Goal: Task Accomplishment & Management: Use online tool/utility

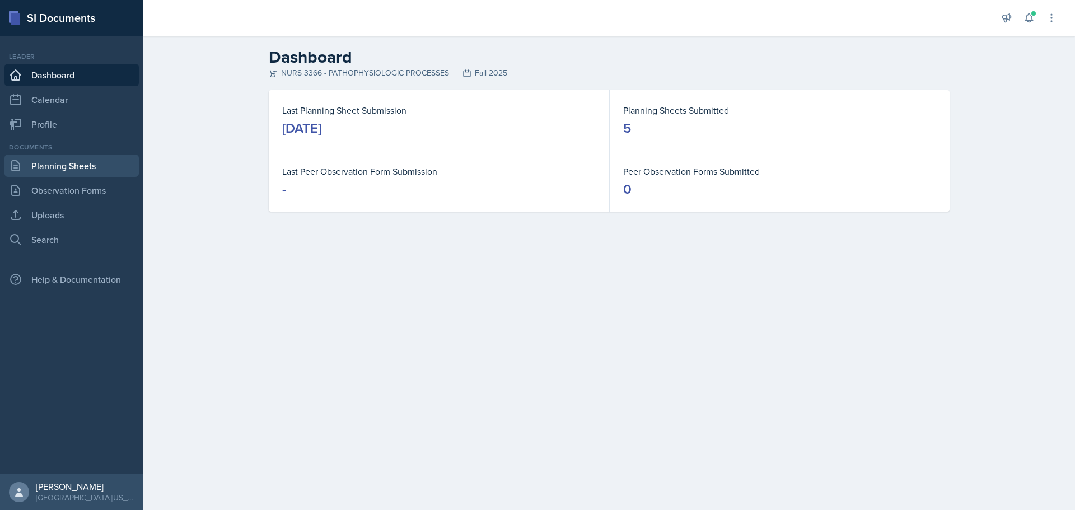
click at [76, 163] on link "Planning Sheets" at bounding box center [71, 165] width 134 height 22
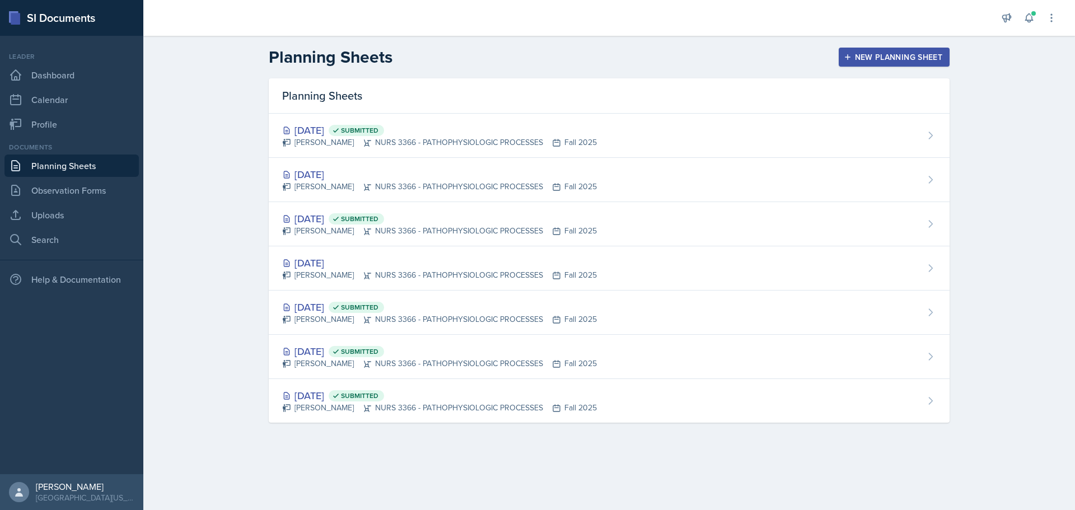
click at [867, 57] on div "New Planning Sheet" at bounding box center [894, 57] width 96 height 9
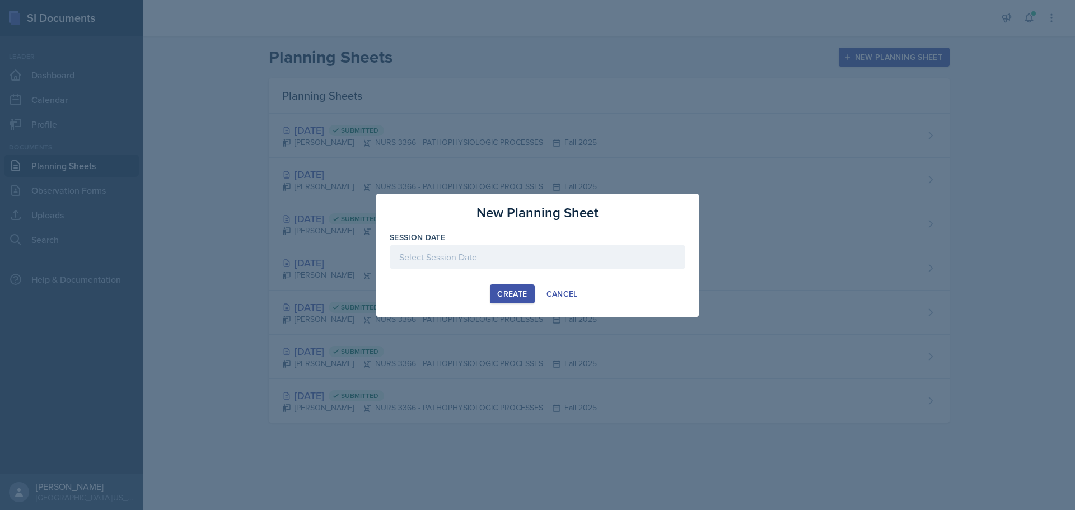
click at [489, 263] on div at bounding box center [538, 257] width 296 height 24
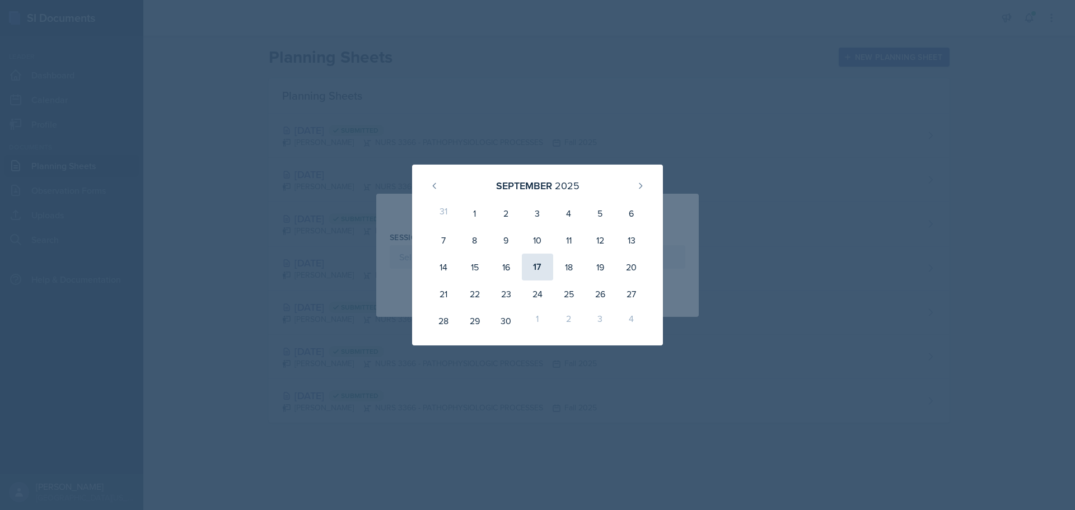
click at [538, 268] on div "17" at bounding box center [537, 267] width 31 height 27
type input "[DATE]"
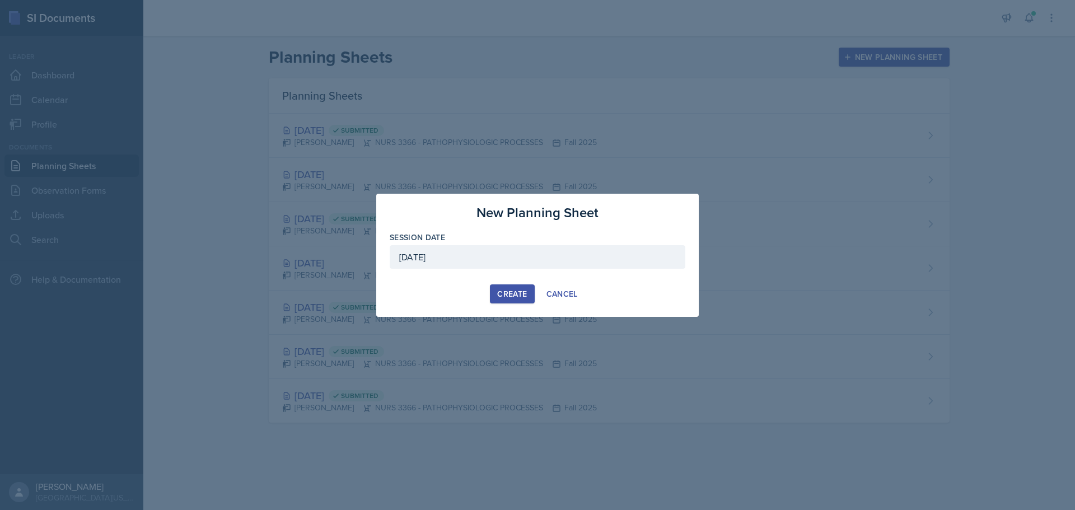
click at [502, 292] on div "Create" at bounding box center [512, 293] width 30 height 9
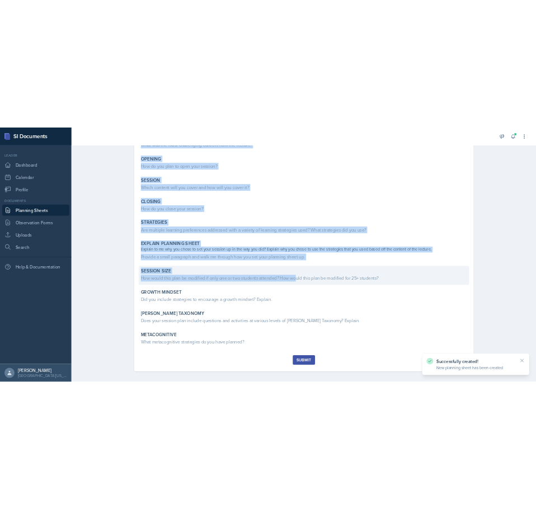
scroll to position [137, 0]
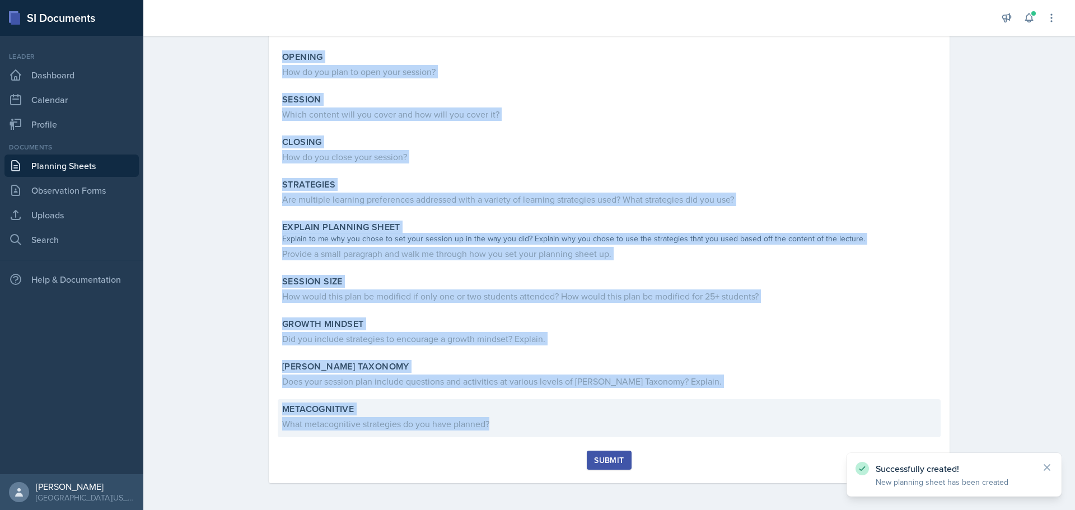
drag, startPoint x: 273, startPoint y: 148, endPoint x: 509, endPoint y: 430, distance: 368.7
click at [509, 430] on div "[DATE] [PERSON_NAME] NURS 3366 - PATHOPHYSIOLOGIC PROCESSES Fall 2025 Edit Dele…" at bounding box center [609, 217] width 681 height 532
copy div "Loremip Dolo sit ame cons adipiscinge seddoei temp inc utlabor? Etdolor Mag al …"
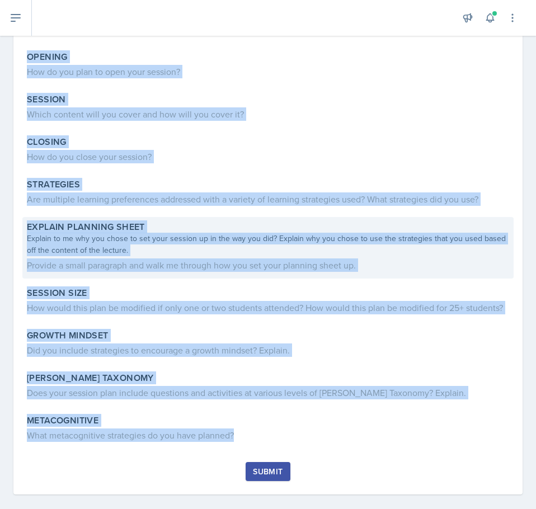
click at [388, 255] on div "Explain to me why you chose to set your session up in the way you did? Explain …" at bounding box center [268, 245] width 482 height 24
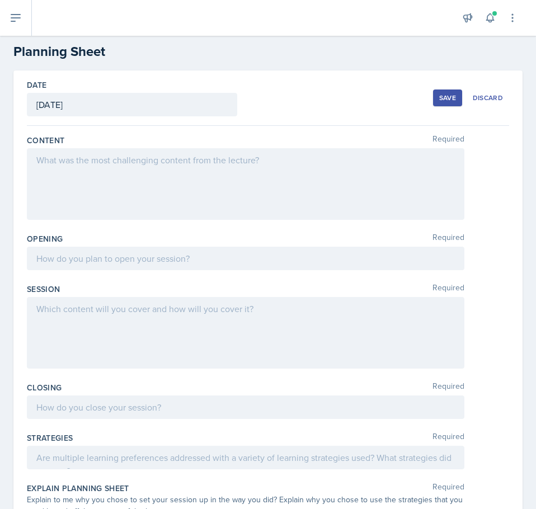
scroll to position [0, 0]
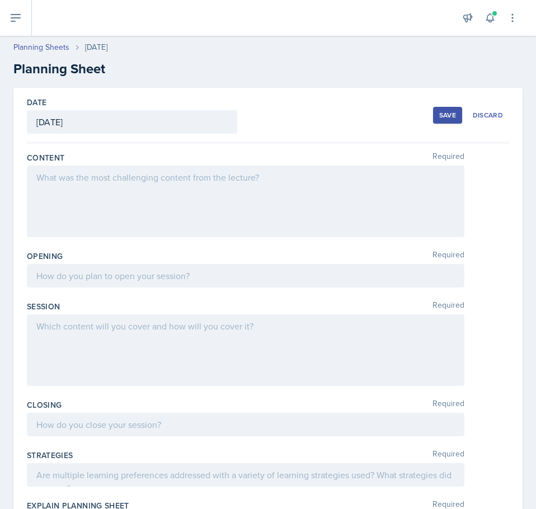
click at [174, 195] on div at bounding box center [246, 202] width 438 height 72
click at [134, 217] on div at bounding box center [246, 202] width 438 height 72
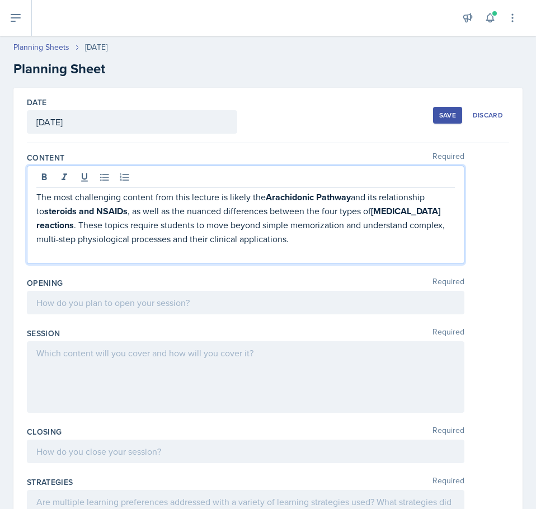
click at [110, 313] on div at bounding box center [246, 303] width 438 height 24
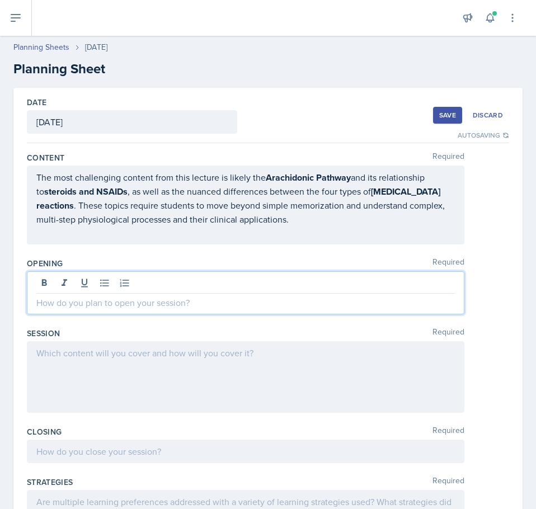
click at [193, 303] on p at bounding box center [245, 302] width 419 height 13
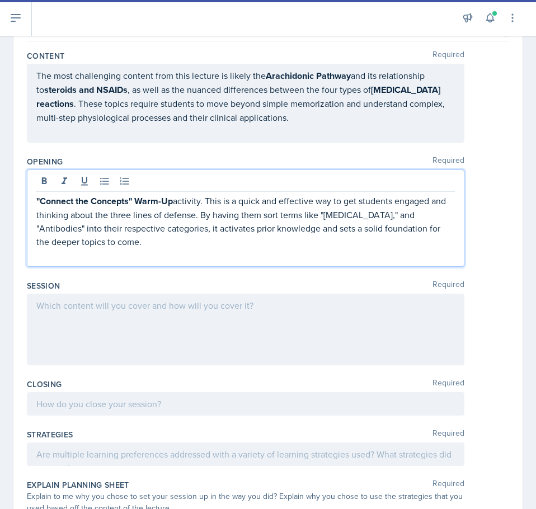
scroll to position [112, 0]
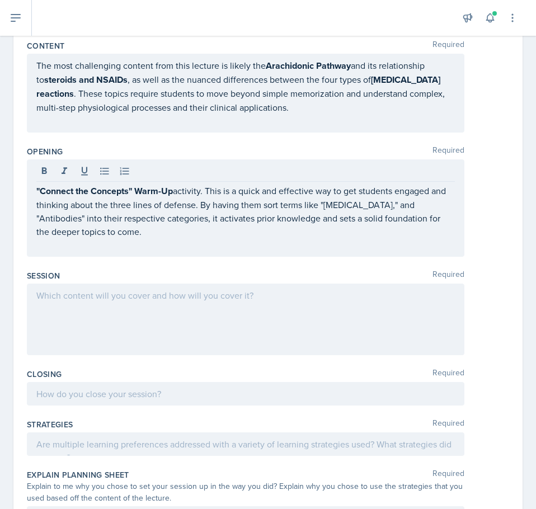
click at [182, 338] on div at bounding box center [246, 320] width 438 height 72
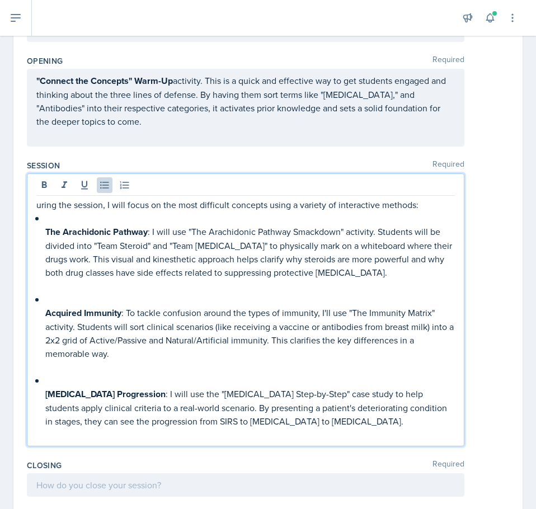
scroll to position [188, 0]
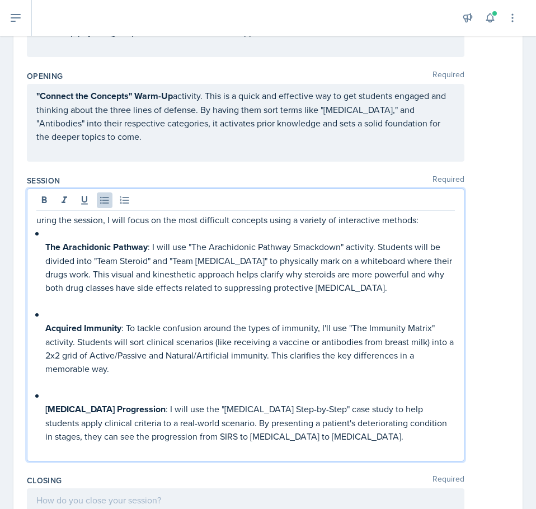
click at [51, 239] on p at bounding box center [250, 233] width 410 height 13
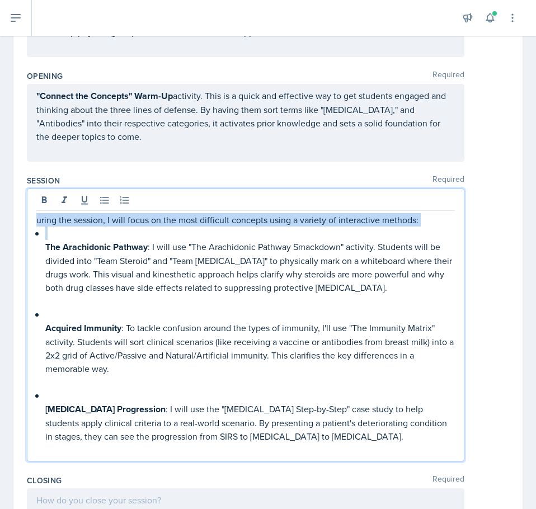
drag, startPoint x: 48, startPoint y: 233, endPoint x: 25, endPoint y: 214, distance: 29.8
click at [25, 214] on div "Date [DATE] [DATE] 31 1 2 3 4 5 6 7 8 9 10 11 12 13 14 15 16 17 18 19 20 21 22 …" at bounding box center [267, 377] width 509 height 955
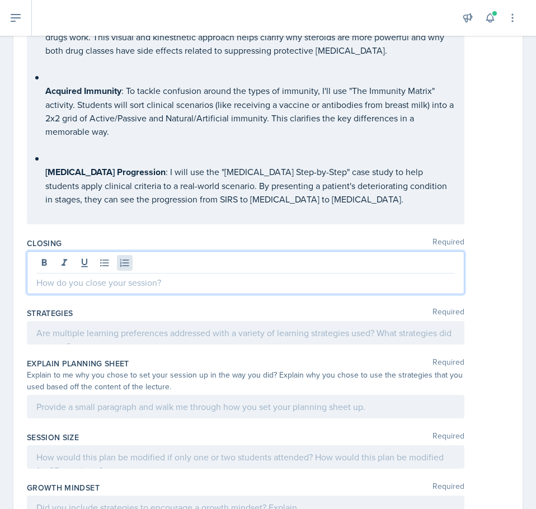
click at [129, 265] on div at bounding box center [246, 272] width 438 height 43
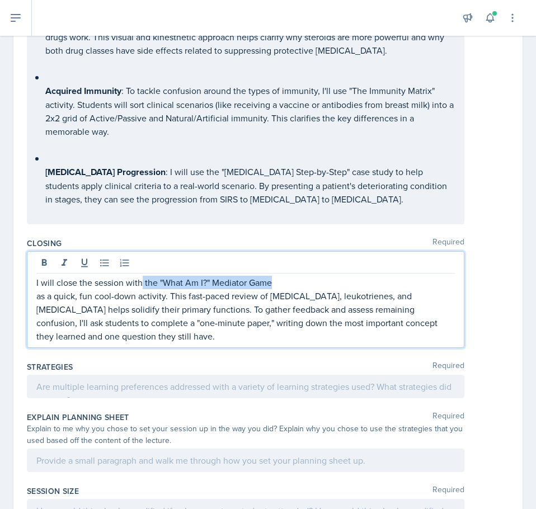
drag, startPoint x: 288, startPoint y: 278, endPoint x: 142, endPoint y: 275, distance: 146.7
click at [142, 275] on div "I will close the session with the "What Am I?" Mediator Game as a quick, fun co…" at bounding box center [246, 299] width 438 height 97
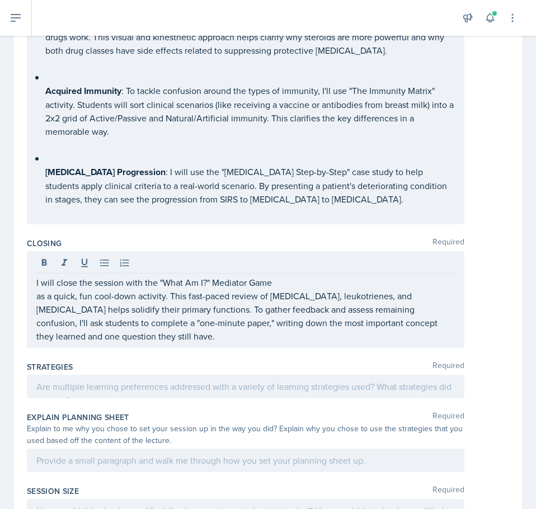
click at [272, 298] on p "as a quick, fun cool-down activity. This fast-paced review of [MEDICAL_DATA], l…" at bounding box center [245, 316] width 419 height 54
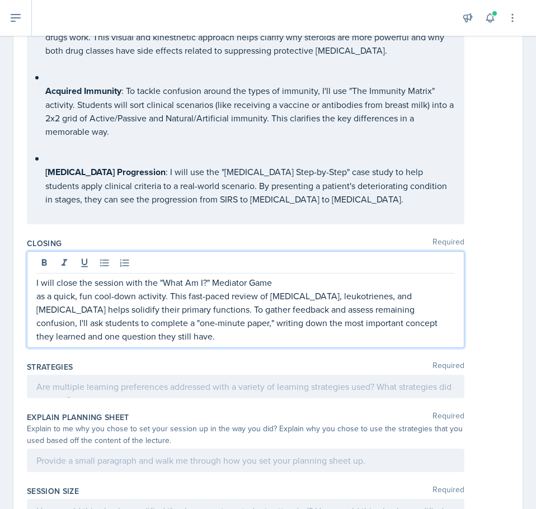
click at [35, 301] on div "I will close the session with the "What Am I?" Mediator Game as a quick, fun co…" at bounding box center [246, 299] width 438 height 97
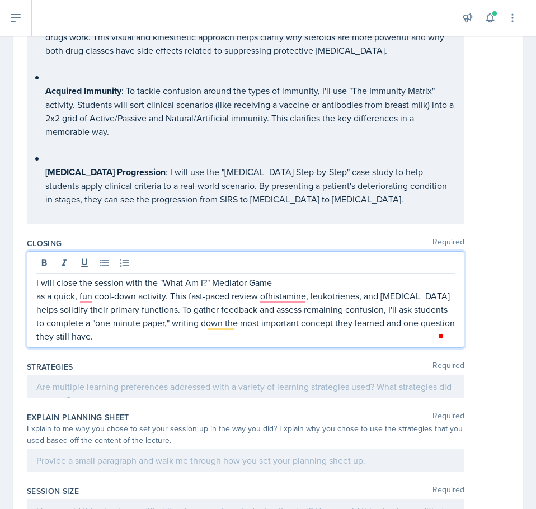
click at [39, 294] on p "as a quick, fun cool-down activity. This fast-paced review ofhistamine, leukotr…" at bounding box center [245, 316] width 419 height 54
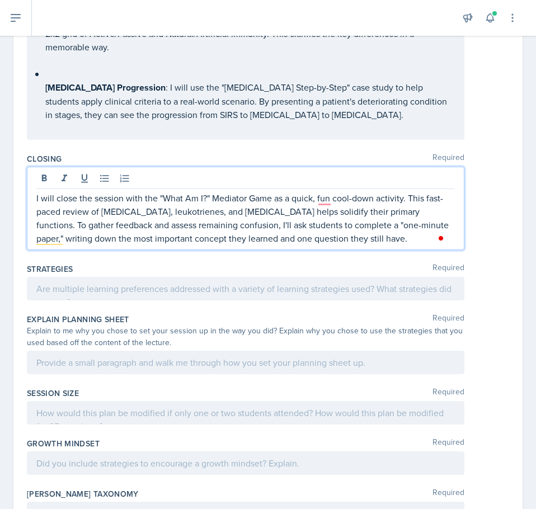
scroll to position [504, 0]
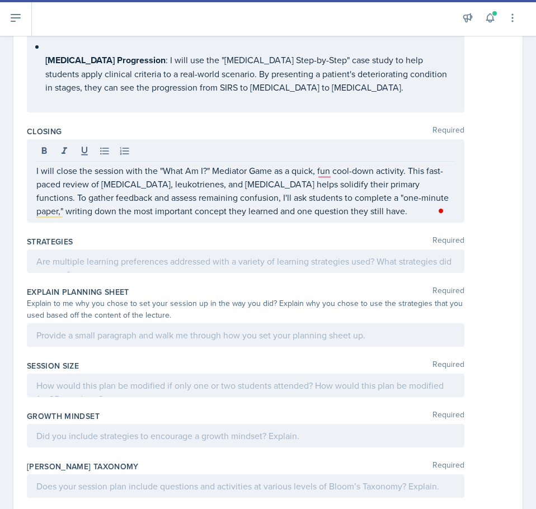
click at [89, 268] on div at bounding box center [246, 262] width 438 height 24
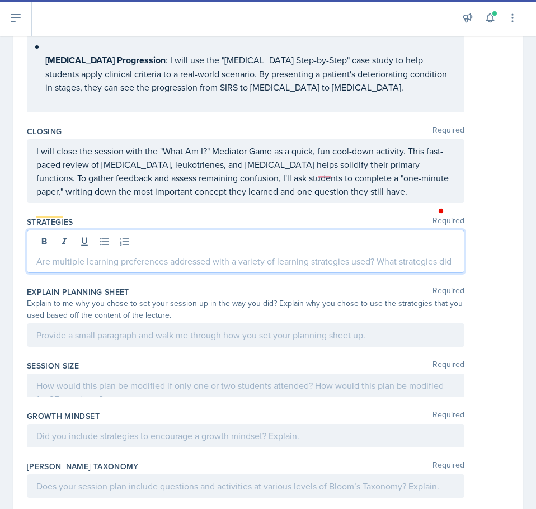
scroll to position [484, 0]
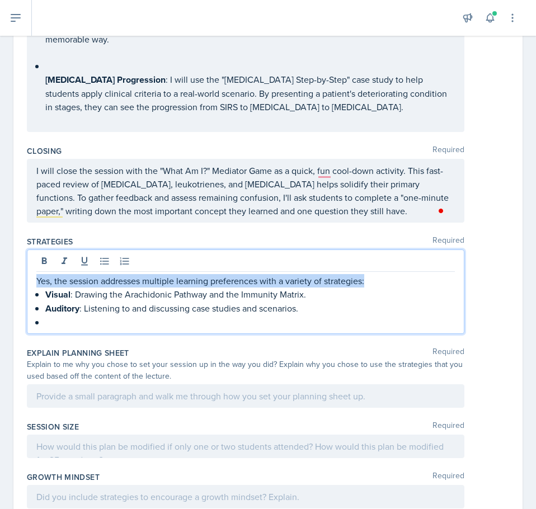
drag, startPoint x: 371, startPoint y: 286, endPoint x: 37, endPoint y: 283, distance: 333.6
click at [38, 283] on p "Yes, the session addresses multiple learning preferences with a variety of stra…" at bounding box center [245, 280] width 419 height 13
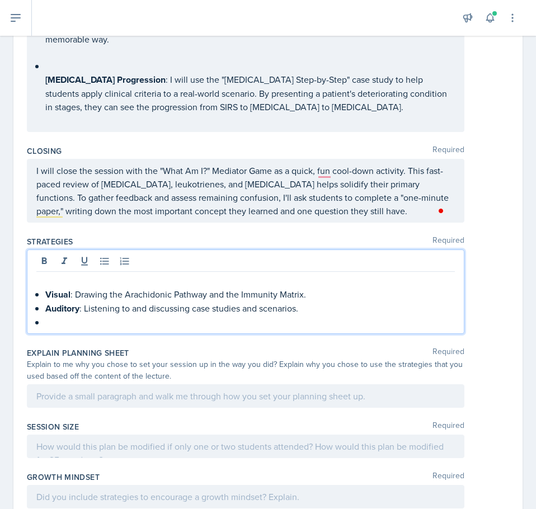
click at [81, 315] on p "Auditory : Listening to and discussing case studies and scenarios." at bounding box center [250, 309] width 410 height 14
click at [57, 323] on p at bounding box center [250, 322] width 410 height 13
drag, startPoint x: 54, startPoint y: 323, endPoint x: 16, endPoint y: 321, distance: 38.1
click at [12, 320] on div "Date [DATE] [DATE] 31 1 2 3 4 5 6 7 8 9 10 11 12 13 14 15 16 17 18 19 20 21 22 …" at bounding box center [268, 129] width 536 height 1051
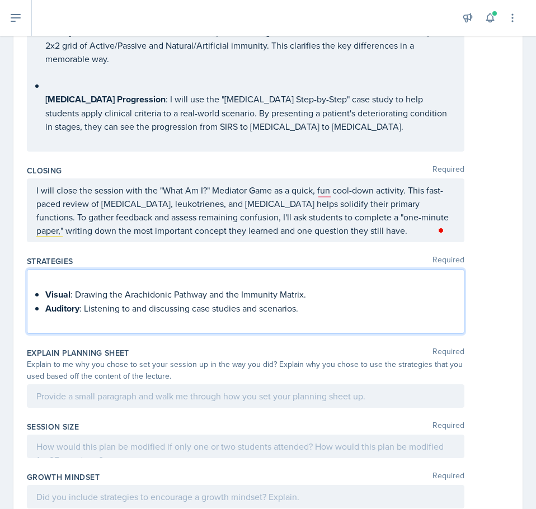
click at [325, 303] on p "Auditory : Listening to and discussing case studies and scenarios." at bounding box center [250, 309] width 410 height 14
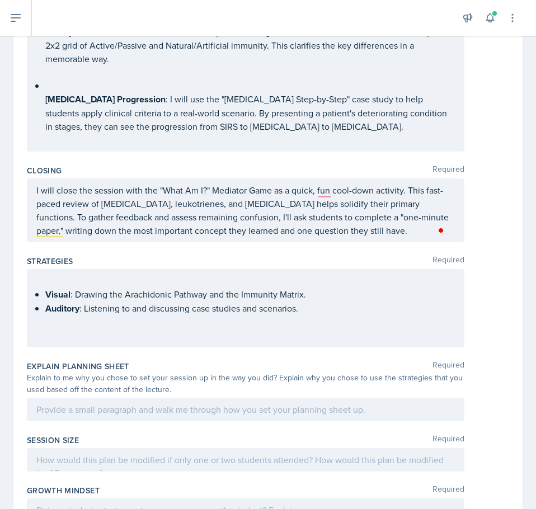
scroll to position [484, 0]
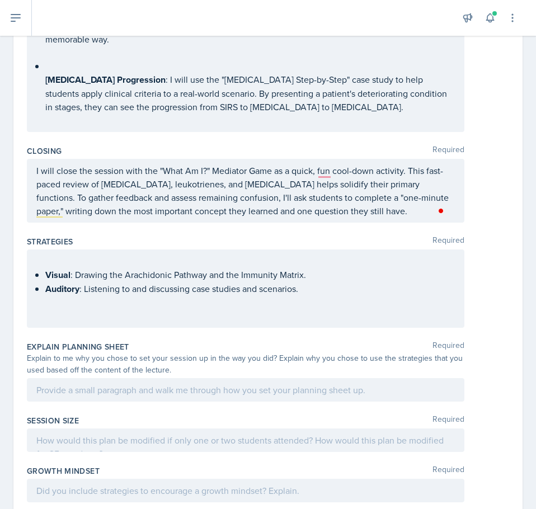
click at [82, 310] on p at bounding box center [250, 302] width 410 height 13
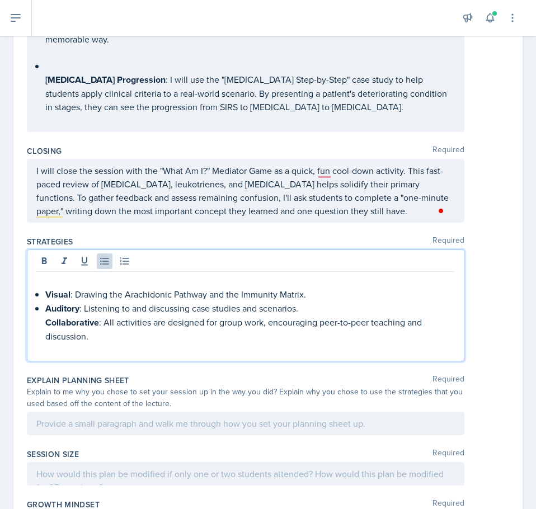
click at [318, 305] on p "Auditory : Listening to and discussing case studies and scenarios." at bounding box center [250, 309] width 410 height 14
click at [34, 307] on div "Visual : Drawing the Arachidonic Pathway and the Immunity Matrix. Auditory : Li…" at bounding box center [246, 306] width 438 height 112
click at [48, 309] on div "Visual : Drawing the Arachidonic Pathway and the Immunity Matrix. Auditory : Li…" at bounding box center [245, 315] width 419 height 82
click at [43, 289] on div "Visual : Drawing the Arachidonic Pathway and the Immunity Matrix. Auditory : Li…" at bounding box center [245, 315] width 419 height 82
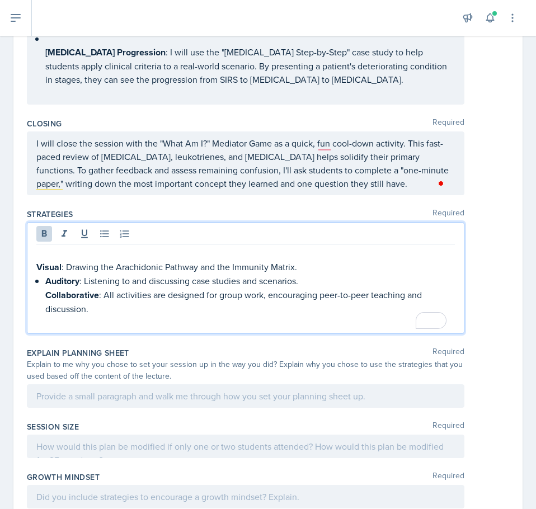
scroll to position [596, 0]
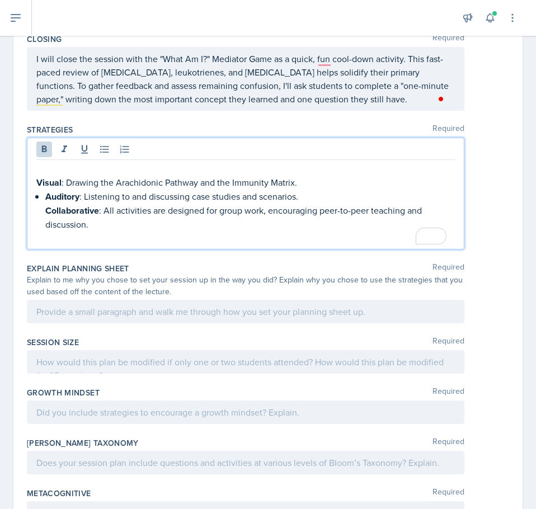
click at [46, 200] on strong "Auditory" at bounding box center [62, 196] width 34 height 13
click at [46, 212] on strong "Collaborative" at bounding box center [72, 210] width 54 height 13
click at [54, 240] on p "To enrich screen reader interactions, please activate Accessibility in Grammarl…" at bounding box center [250, 237] width 410 height 13
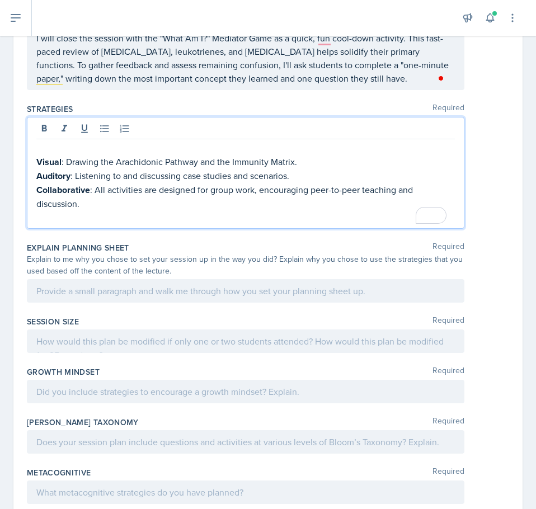
scroll to position [652, 0]
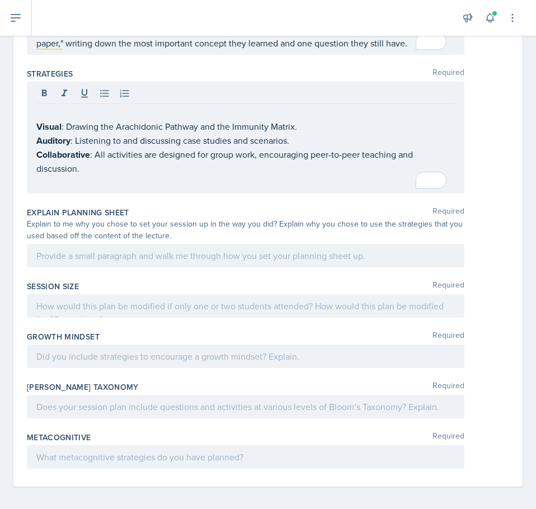
click at [107, 304] on div at bounding box center [246, 306] width 438 height 24
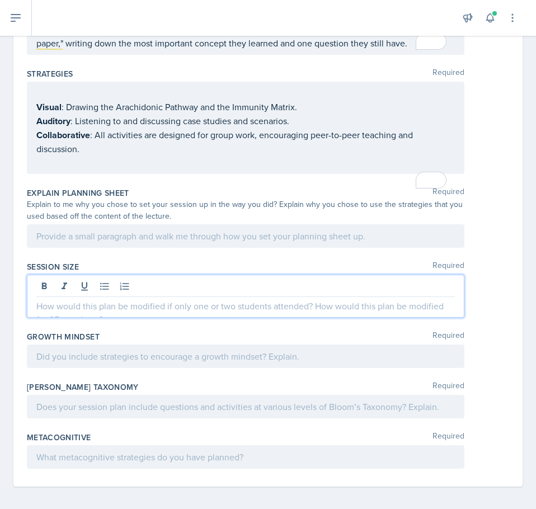
click at [106, 243] on p at bounding box center [245, 235] width 419 height 13
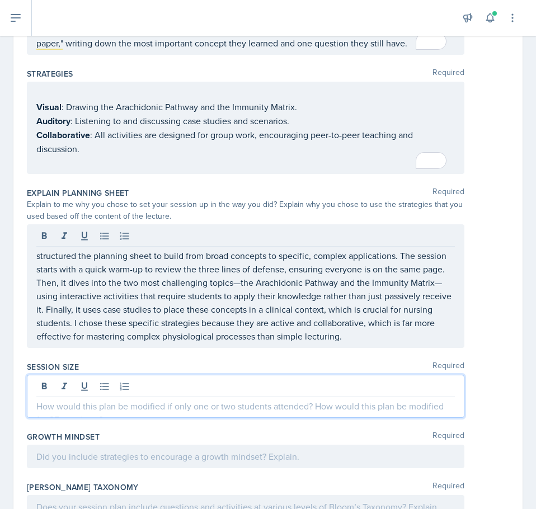
click at [176, 389] on div at bounding box center [246, 396] width 438 height 43
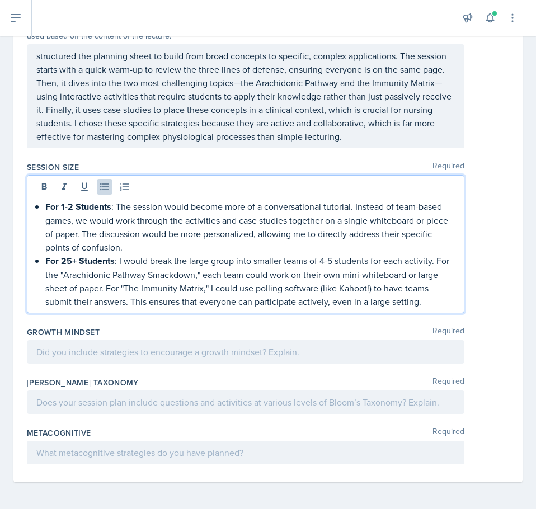
click at [161, 349] on p at bounding box center [245, 351] width 419 height 13
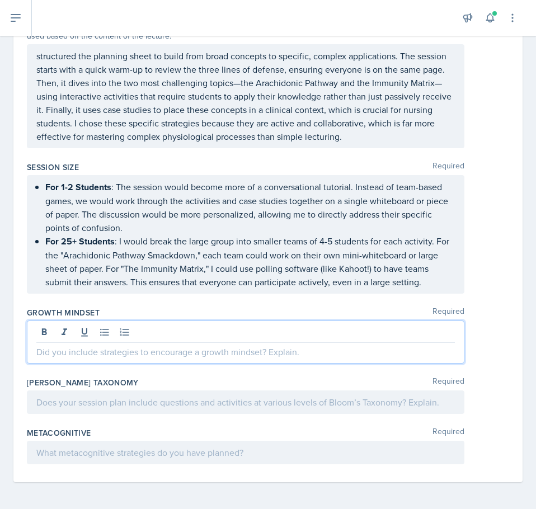
click at [97, 356] on p at bounding box center [245, 351] width 419 height 13
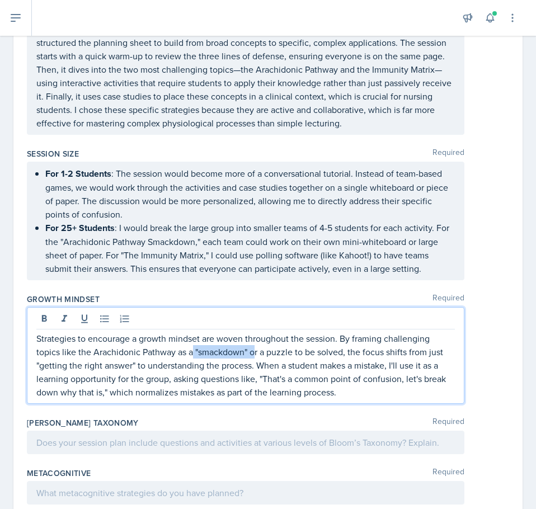
drag, startPoint x: 194, startPoint y: 367, endPoint x: 256, endPoint y: 368, distance: 62.1
click at [256, 368] on p "Strategies to encourage a growth mindset are woven throughout the session. By f…" at bounding box center [245, 365] width 419 height 67
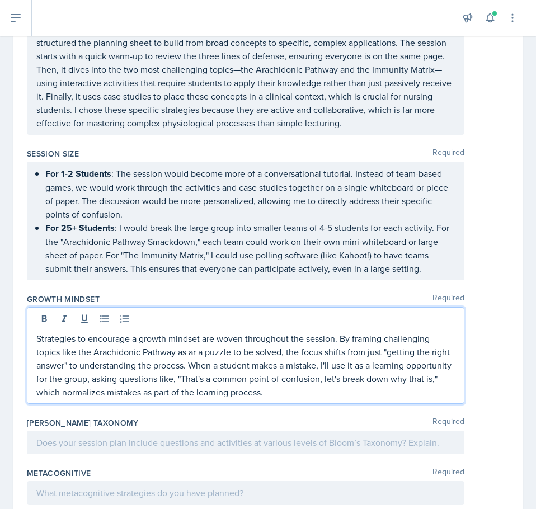
click at [196, 367] on p "Strategies to encourage a growth mindset are woven throughout the session. By f…" at bounding box center [245, 365] width 419 height 67
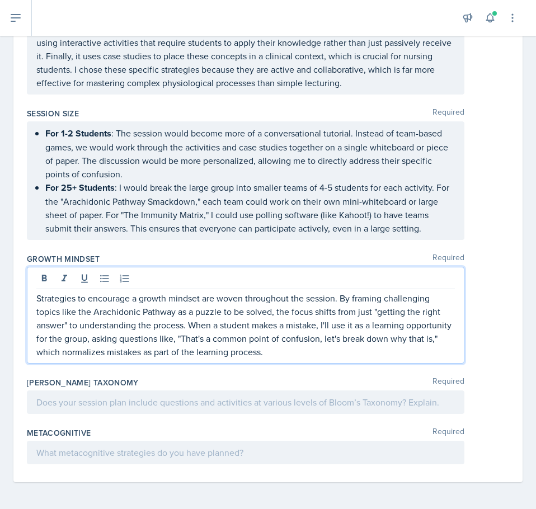
scroll to position [900, 0]
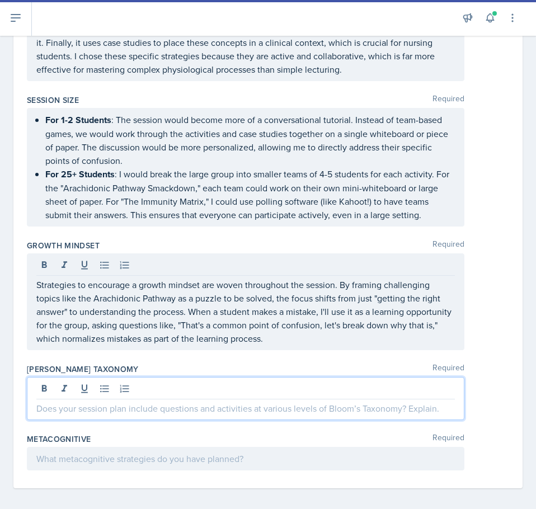
drag, startPoint x: 110, startPoint y: 400, endPoint x: 133, endPoint y: 404, distance: 23.7
click at [111, 400] on div at bounding box center [246, 398] width 438 height 43
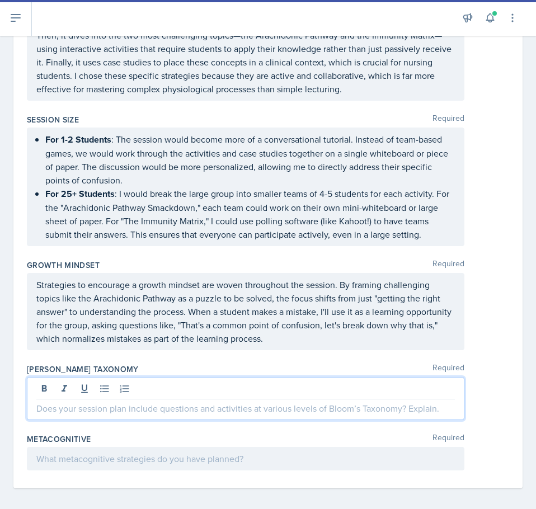
paste div
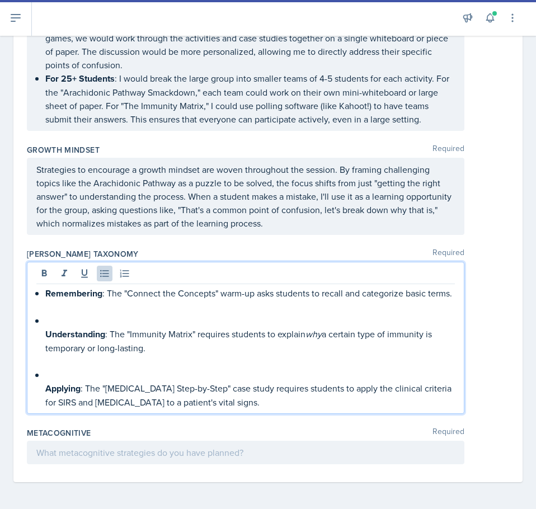
click at [59, 319] on p at bounding box center [250, 320] width 410 height 13
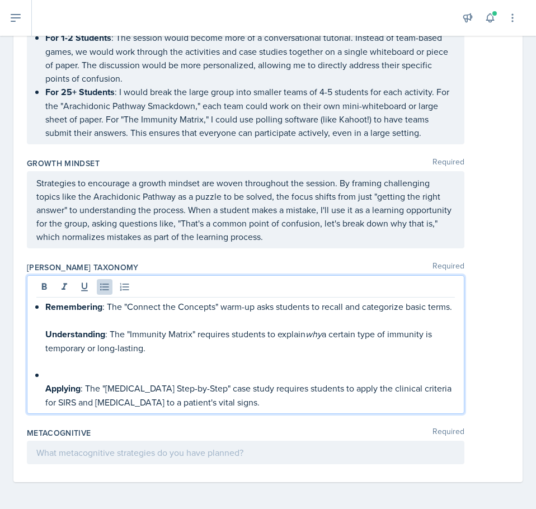
scroll to position [1009, 0]
click at [45, 301] on div "Remembering : The "Connect the Concepts" warm-up asks students to recall and ca…" at bounding box center [245, 354] width 419 height 109
click at [46, 301] on strong "Remembering" at bounding box center [73, 307] width 57 height 13
click at [54, 321] on p at bounding box center [250, 320] width 410 height 13
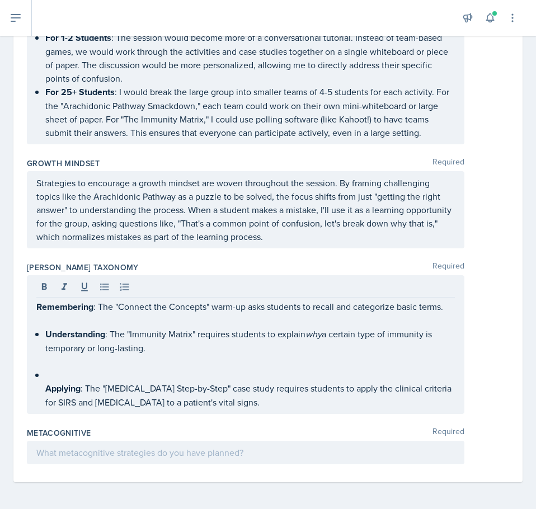
click at [34, 340] on div "Remembering : The "Connect the Concepts" warm-up asks students to recall and ca…" at bounding box center [246, 344] width 438 height 139
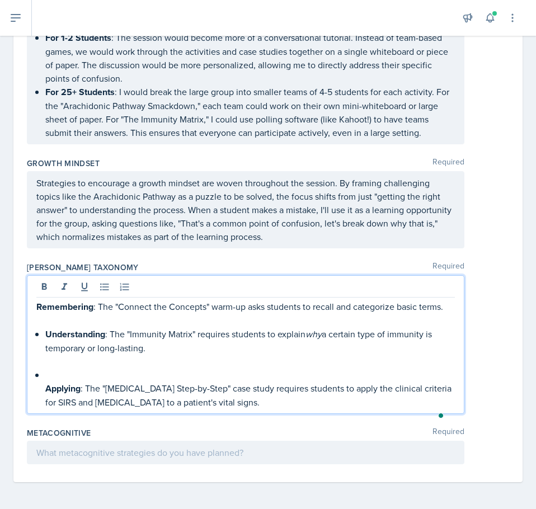
click at [46, 334] on strong "Understanding" at bounding box center [75, 334] width 60 height 13
click at [49, 373] on p "To enrich screen reader interactions, please activate Accessibility in Grammarl…" at bounding box center [250, 374] width 410 height 13
click at [46, 360] on p "To enrich screen reader interactions, please activate Accessibility in Grammarl…" at bounding box center [250, 361] width 410 height 13
click at [43, 392] on div "Remembering : The "Connect the Concepts" warm-up asks students to recall and ca…" at bounding box center [245, 354] width 419 height 109
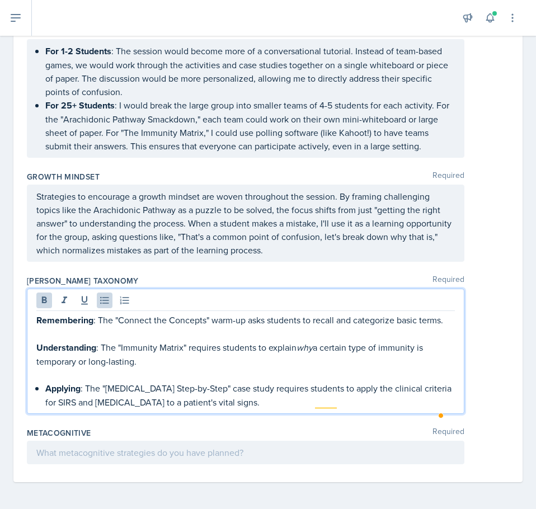
scroll to position [982, 0]
click at [49, 377] on p "To enrich screen reader interactions, please activate Accessibility in Grammarl…" at bounding box center [245, 374] width 419 height 13
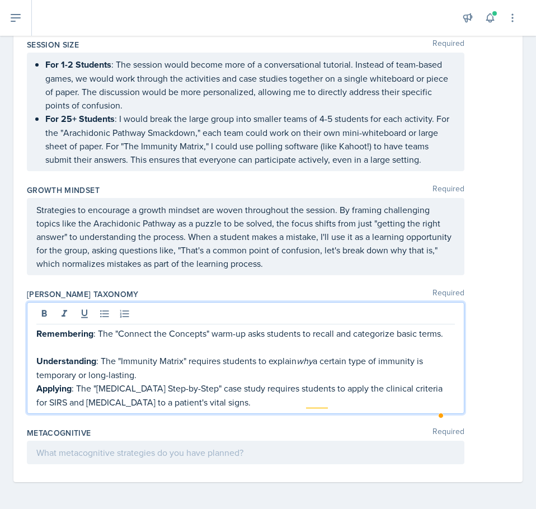
click at [55, 352] on p "To enrich screen reader interactions, please activate Accessibility in Grammarl…" at bounding box center [245, 347] width 419 height 13
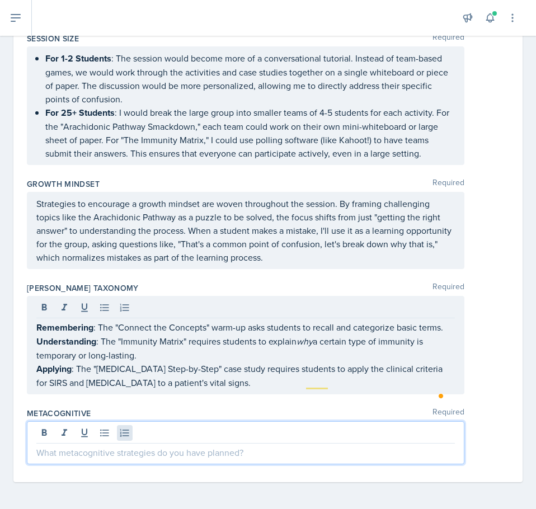
drag, startPoint x: 93, startPoint y: 455, endPoint x: 120, endPoint y: 433, distance: 34.3
click at [92, 455] on p at bounding box center [245, 452] width 419 height 13
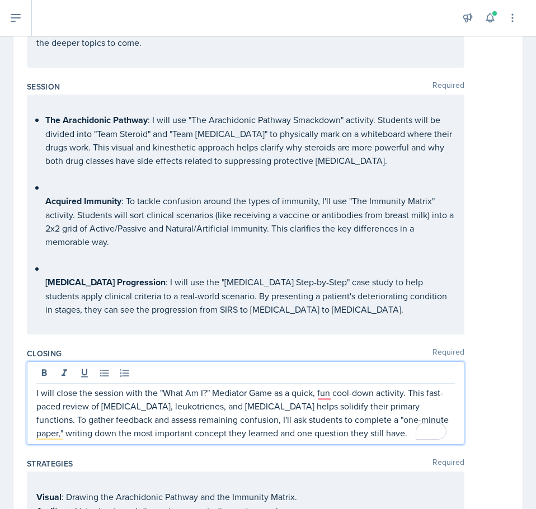
scroll to position [301, 0]
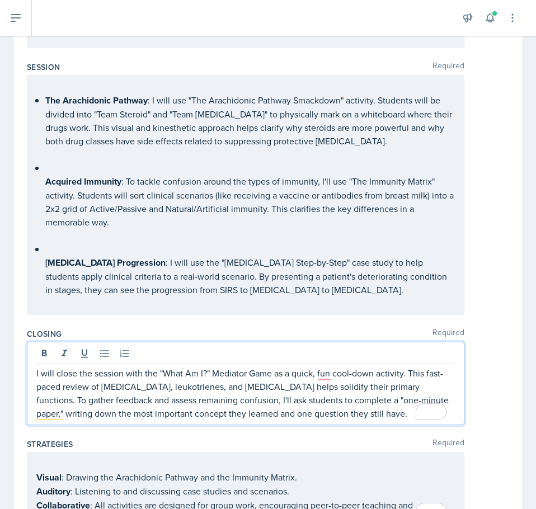
click at [351, 376] on p "I will close the session with the "What Am I?" Mediator Game as a quick, fun co…" at bounding box center [245, 394] width 419 height 54
drag, startPoint x: 374, startPoint y: 374, endPoint x: 334, endPoint y: 376, distance: 39.8
click at [334, 376] on p "I will close the session with the "What Am I?" Mediator Game as a quick, fun co…" at bounding box center [245, 394] width 419 height 54
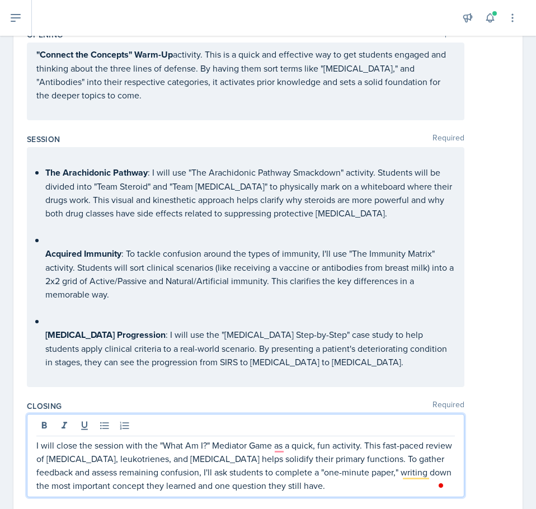
scroll to position [77, 0]
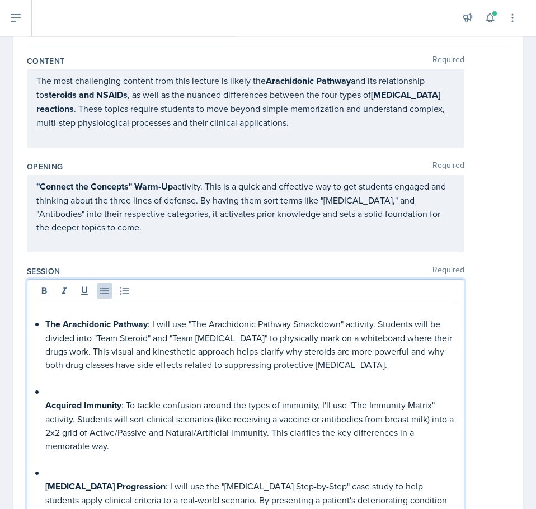
click at [58, 391] on p "To enrich screen reader interactions, please activate Accessibility in Grammarl…" at bounding box center [250, 391] width 410 height 13
